Goal: Task Accomplishment & Management: Manage account settings

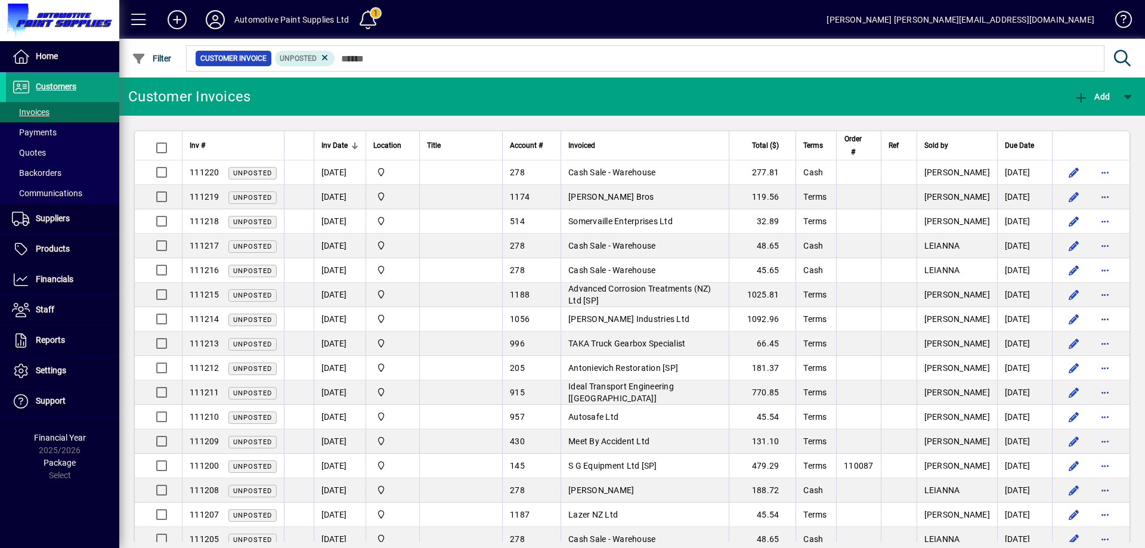
click at [497, 28] on mat-toolbar-row "Automotive Paint Supplies Ltd 1 Leianna Lemalu leianna@autops.co.nz" at bounding box center [632, 19] width 1026 height 39
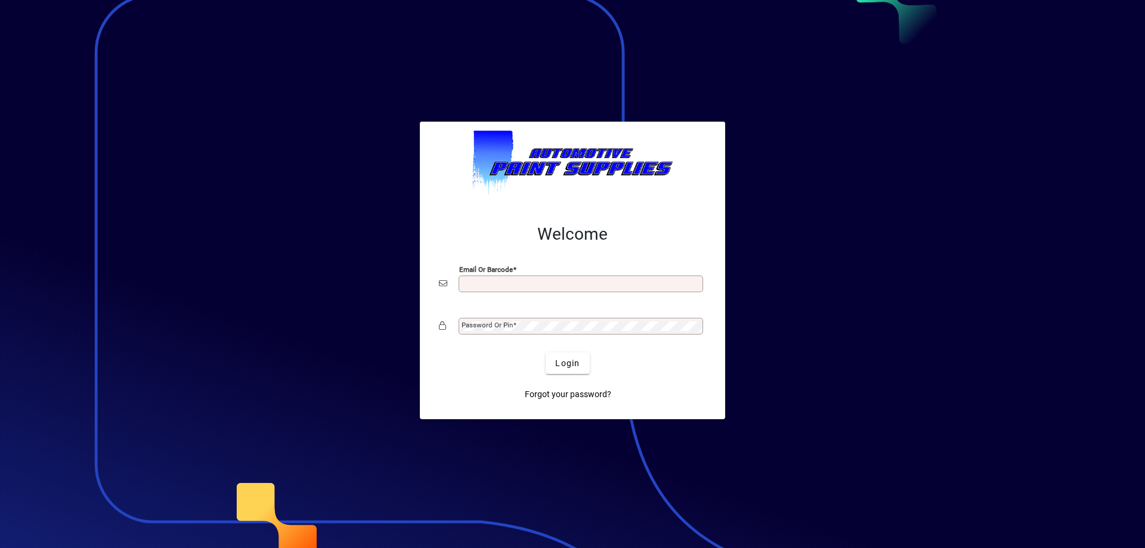
type input "**********"
drag, startPoint x: 0, startPoint y: 0, endPoint x: 559, endPoint y: 364, distance: 667.1
click at [559, 364] on span "Login" at bounding box center [567, 363] width 24 height 13
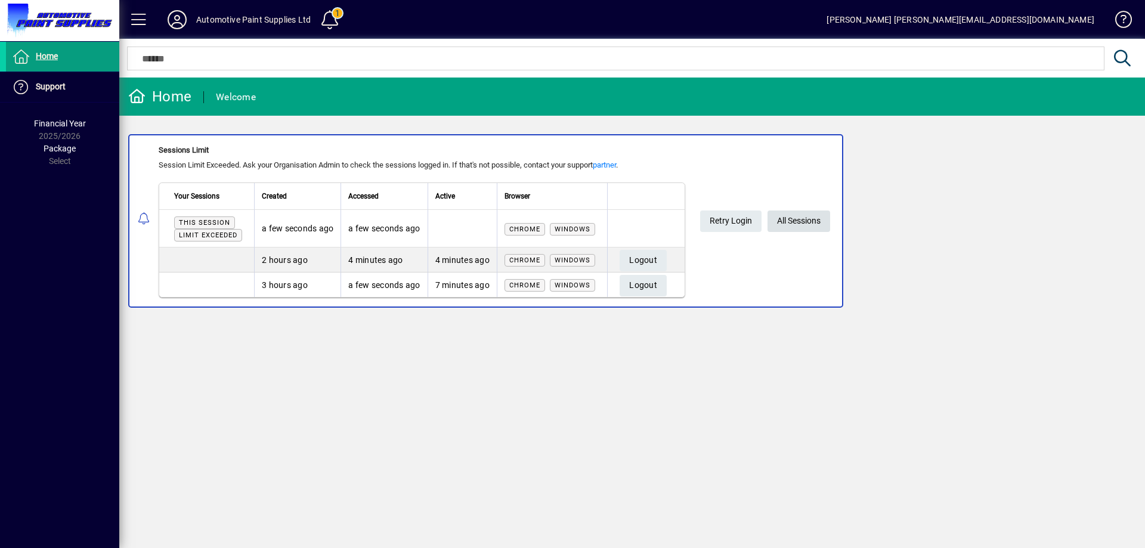
click at [804, 218] on span "All Sessions" at bounding box center [799, 221] width 44 height 20
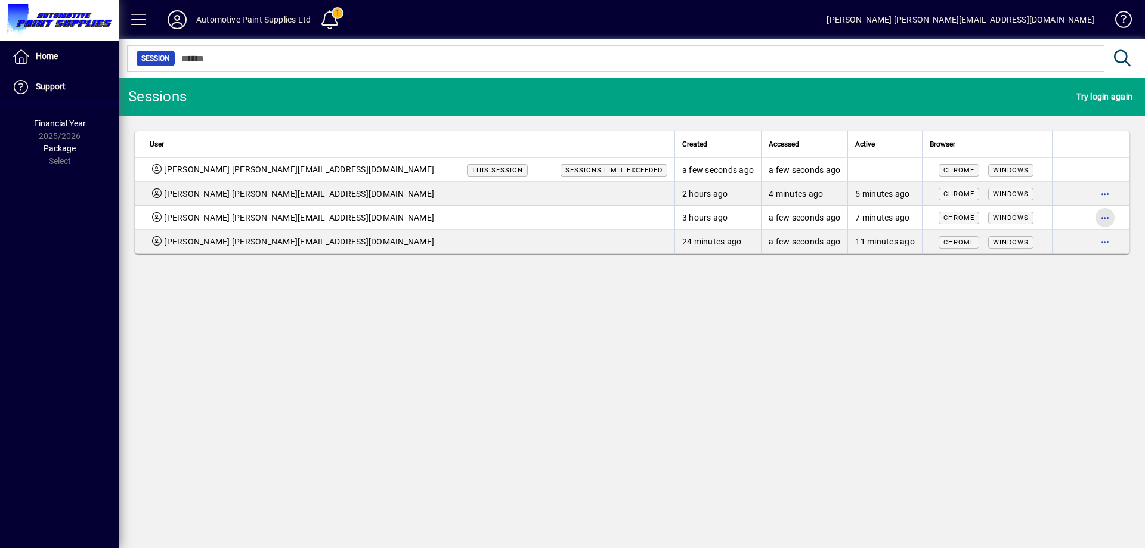
click at [1109, 215] on span "button" at bounding box center [1105, 217] width 29 height 29
click at [1051, 242] on span "Logout" at bounding box center [1055, 243] width 100 height 14
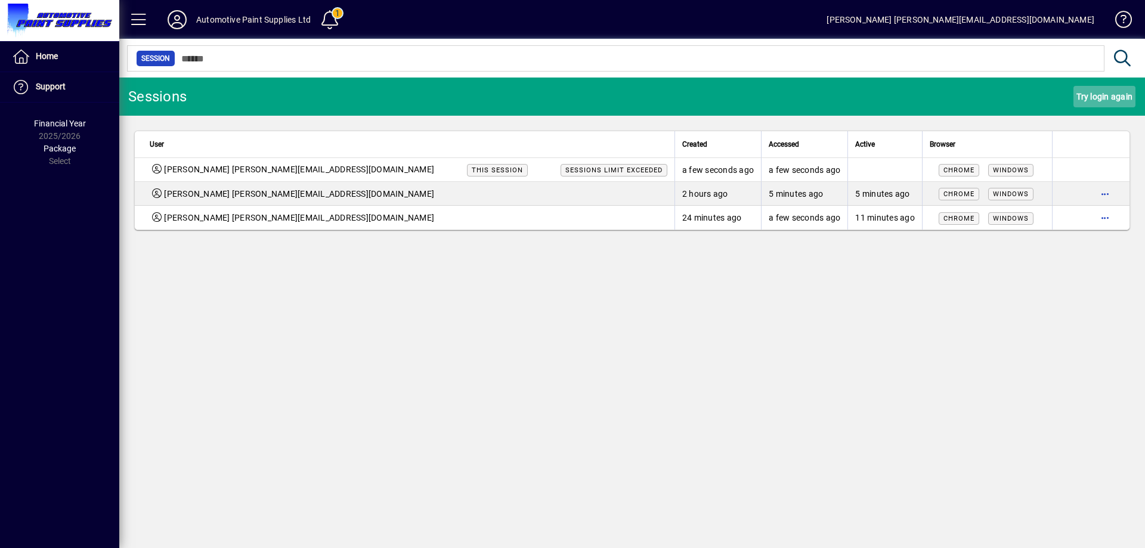
click at [1106, 95] on span "Try login again" at bounding box center [1104, 96] width 56 height 19
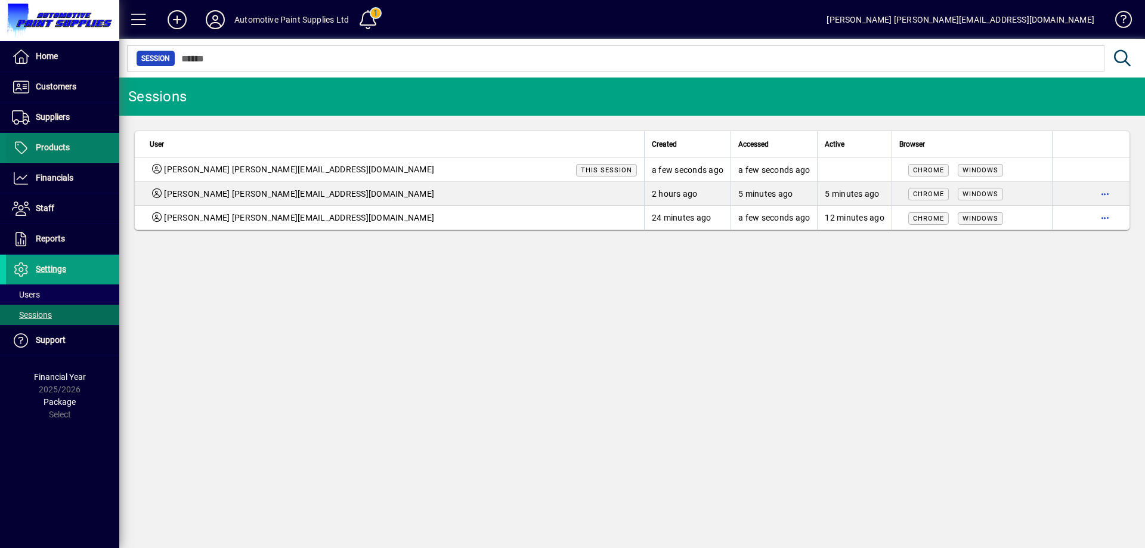
click at [71, 142] on span at bounding box center [62, 148] width 113 height 29
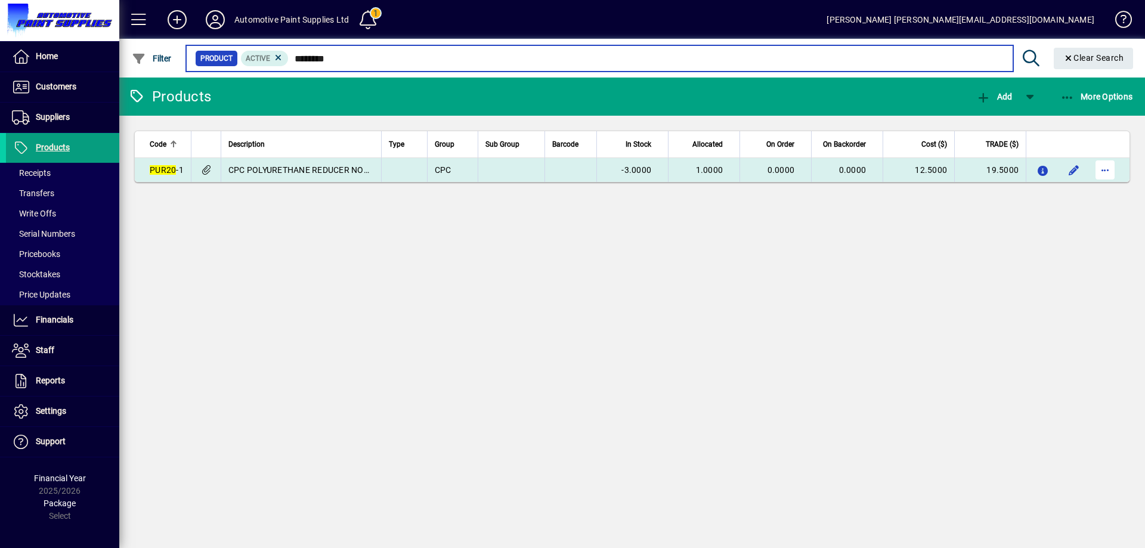
type input "********"
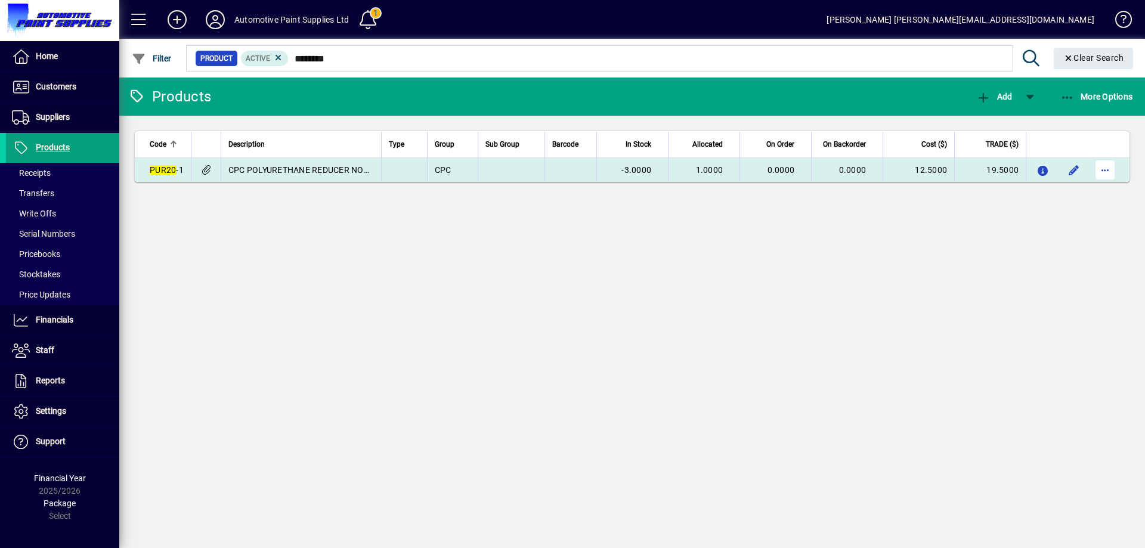
click at [1098, 169] on span "button" at bounding box center [1105, 170] width 29 height 29
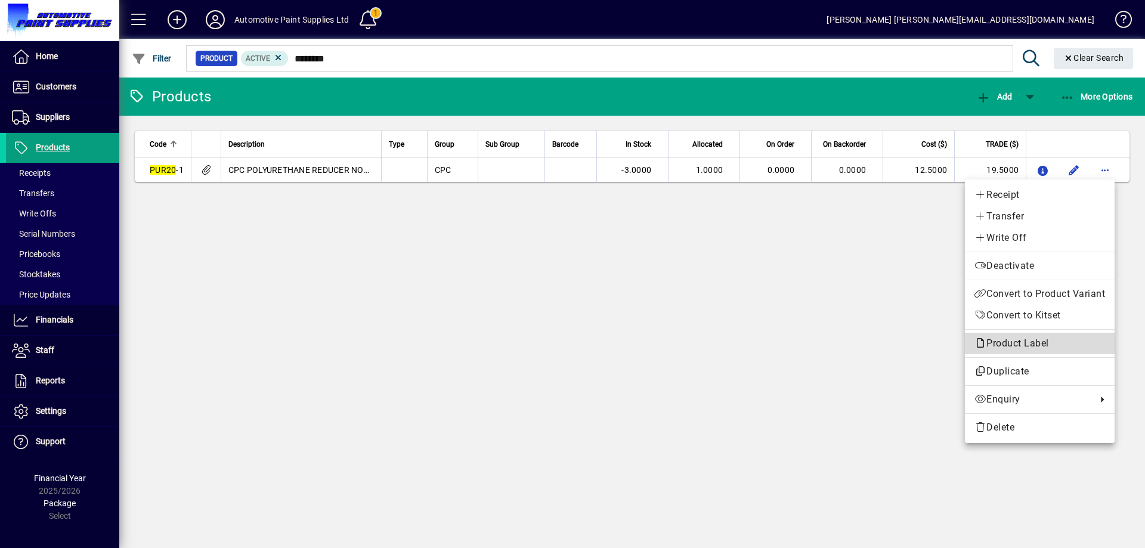
click at [1007, 349] on span "Product Label" at bounding box center [1039, 343] width 131 height 14
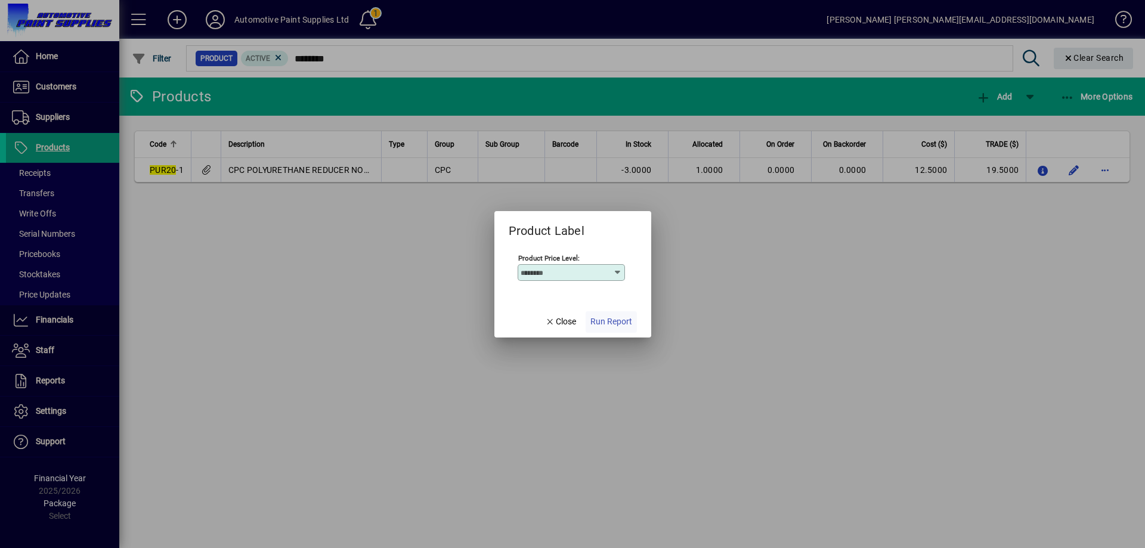
click at [630, 323] on span "Run Report" at bounding box center [611, 321] width 42 height 13
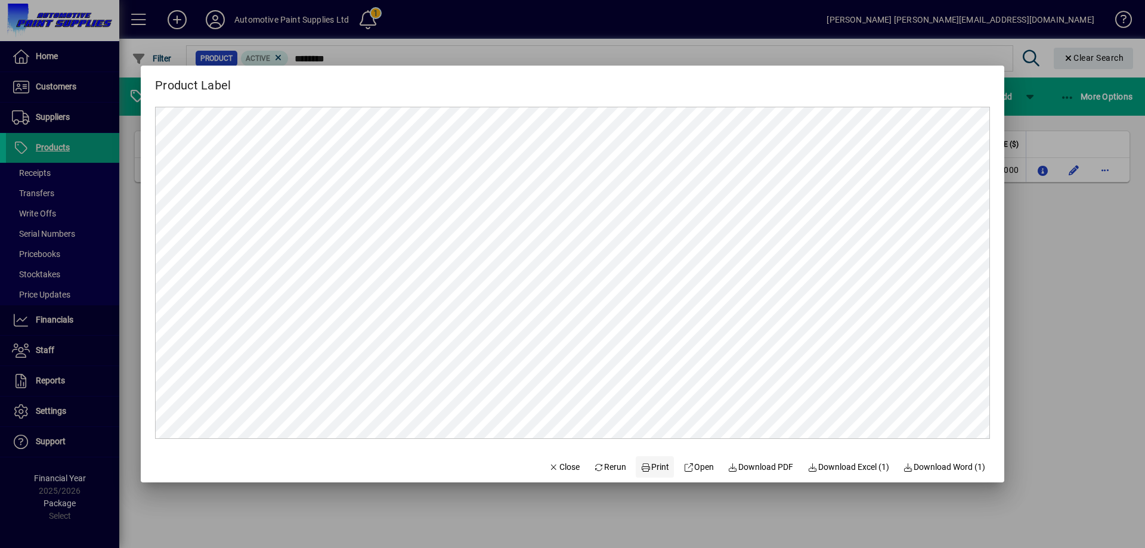
click at [648, 463] on span "Print" at bounding box center [654, 467] width 29 height 13
click at [1144, 299] on div at bounding box center [572, 274] width 1145 height 548
